Goal: Transaction & Acquisition: Purchase product/service

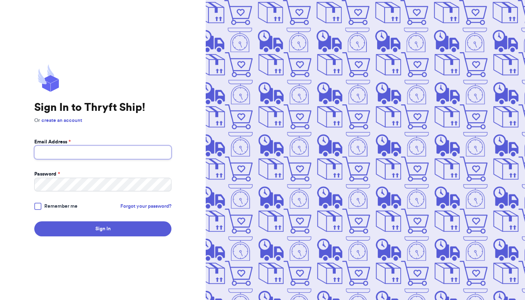
type input "[EMAIL_ADDRESS][DOMAIN_NAME]"
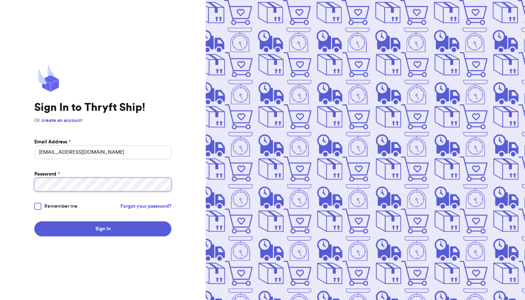
click at [103, 229] on button "Sign In" at bounding box center [102, 228] width 137 height 15
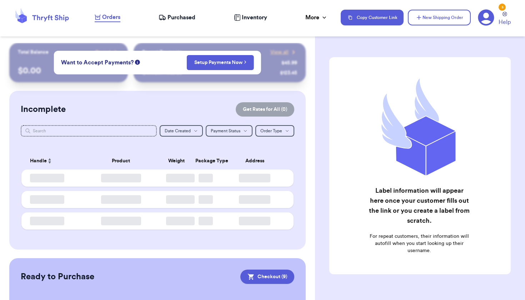
checkbox input "true"
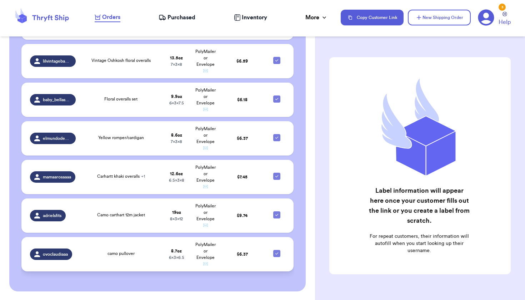
scroll to position [346, 0]
click at [274, 141] on icon at bounding box center [277, 138] width 6 height 6
click at [276, 134] on input "checkbox" at bounding box center [276, 134] width 0 height 0
checkbox input "false"
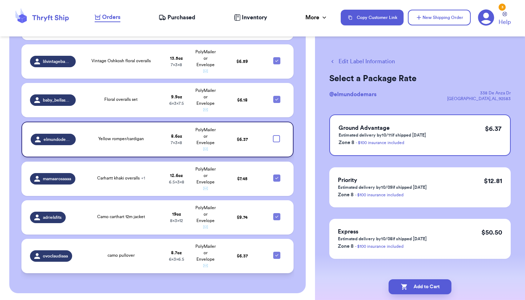
click at [274, 258] on icon at bounding box center [277, 255] width 6 height 6
click at [276, 251] on input "checkbox" at bounding box center [276, 251] width 0 height 0
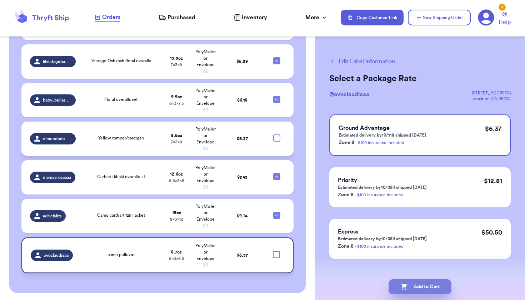
click at [431, 289] on button "Add to Cart" at bounding box center [420, 286] width 63 height 15
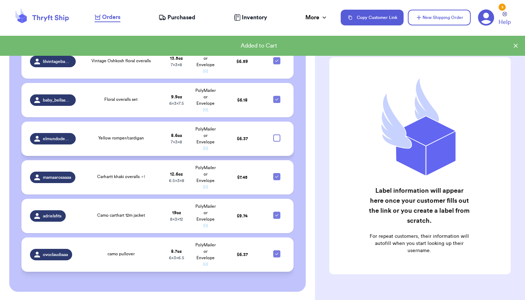
click at [274, 256] on icon at bounding box center [277, 254] width 6 height 6
click at [276, 250] on input "checkbox" at bounding box center [276, 250] width 0 height 0
checkbox input "false"
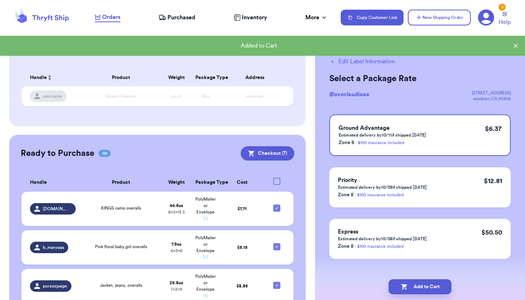
scroll to position [66, 0]
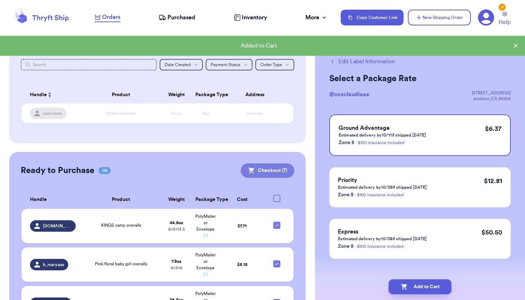
click at [268, 171] on button "Checkout ( 7 )" at bounding box center [268, 170] width 54 height 14
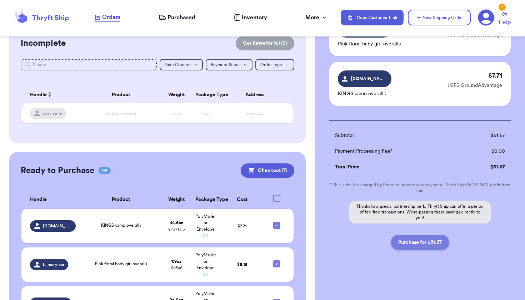
scroll to position [325, 0]
click at [415, 245] on button "Purchase for $51.67" at bounding box center [420, 242] width 59 height 15
checkbox input "false"
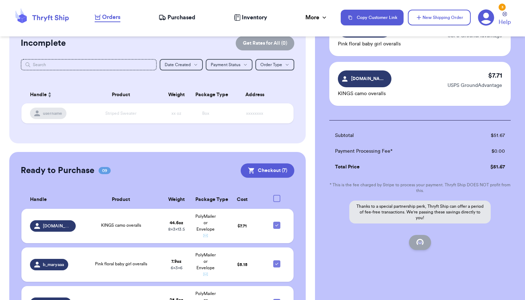
checkbox input "false"
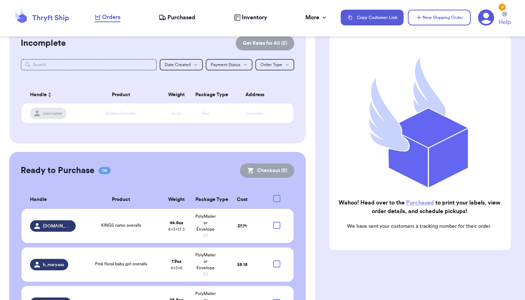
scroll to position [48, 0]
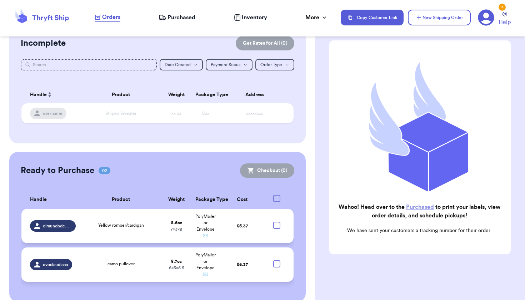
click at [185, 16] on span "Purchased" at bounding box center [181, 17] width 28 height 9
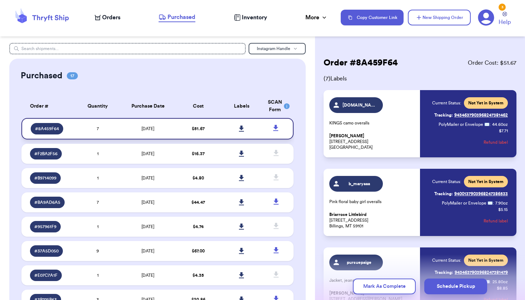
click at [239, 132] on icon at bounding box center [241, 128] width 5 height 6
click at [271, 132] on icon at bounding box center [275, 128] width 9 height 9
